Goal: Navigation & Orientation: Find specific page/section

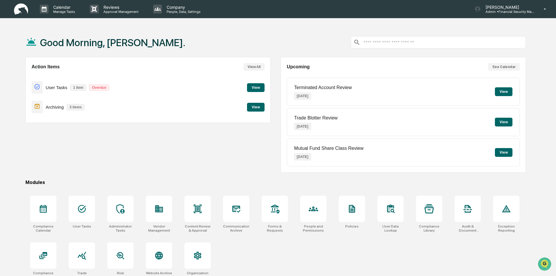
click at [253, 87] on button "View" at bounding box center [256, 87] width 18 height 9
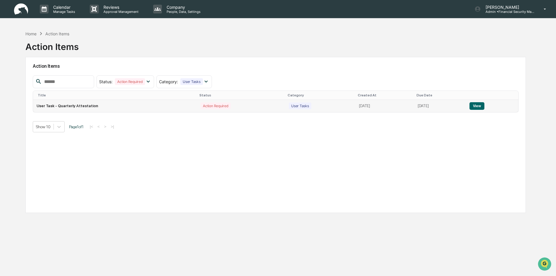
click at [478, 108] on button "View" at bounding box center [476, 106] width 15 height 8
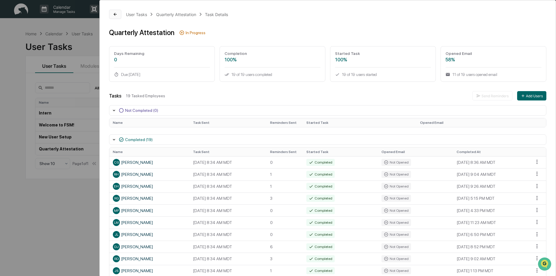
click at [114, 15] on icon at bounding box center [115, 14] width 5 height 5
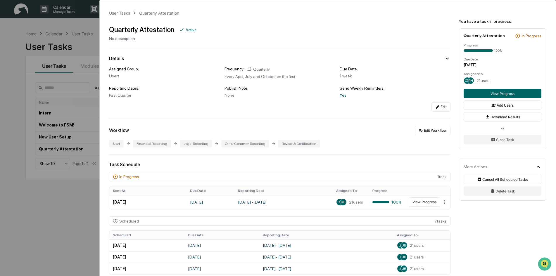
click at [122, 13] on div "User Tasks" at bounding box center [119, 13] width 21 height 5
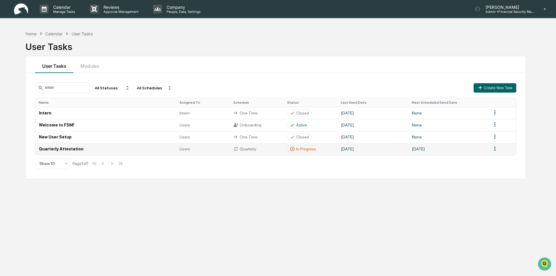
click at [214, 151] on div "Users" at bounding box center [202, 149] width 47 height 5
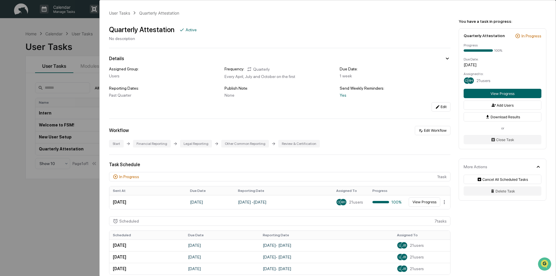
click at [85, 43] on div "User Tasks Quarterly Attestation Quarterly Attestation Active No description De…" at bounding box center [278, 138] width 556 height 276
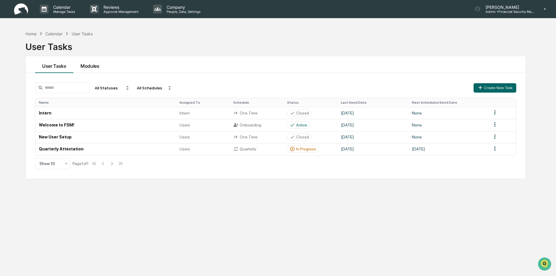
click at [93, 66] on button "Modules" at bounding box center [89, 64] width 33 height 17
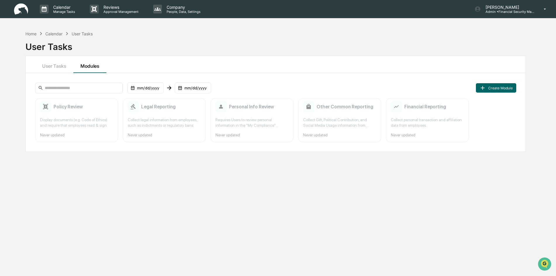
click at [90, 124] on div "Display documents (e.g. Code of Ethics) and require that employees read & sign." at bounding box center [76, 122] width 73 height 11
click at [63, 13] on p "Manage Tasks" at bounding box center [62, 12] width 29 height 4
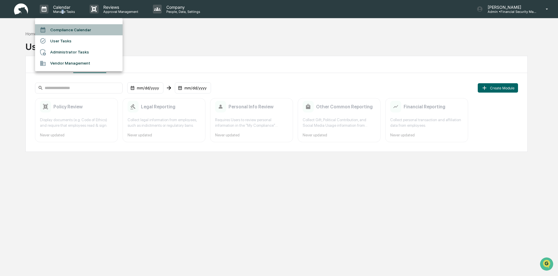
click at [59, 31] on li "Compliance Calendar" at bounding box center [79, 29] width 88 height 11
